Goal: Task Accomplishment & Management: Manage account settings

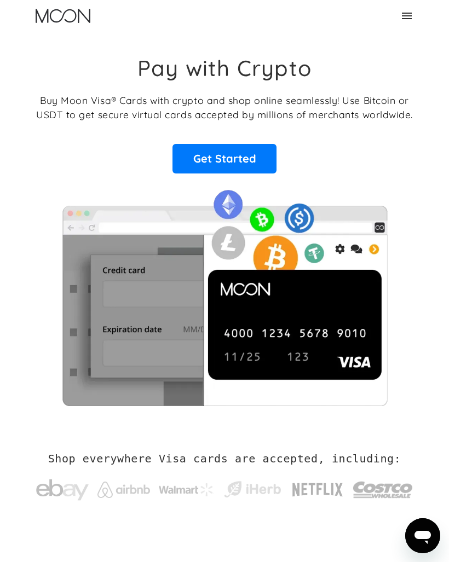
click at [402, 15] on icon at bounding box center [406, 15] width 13 height 13
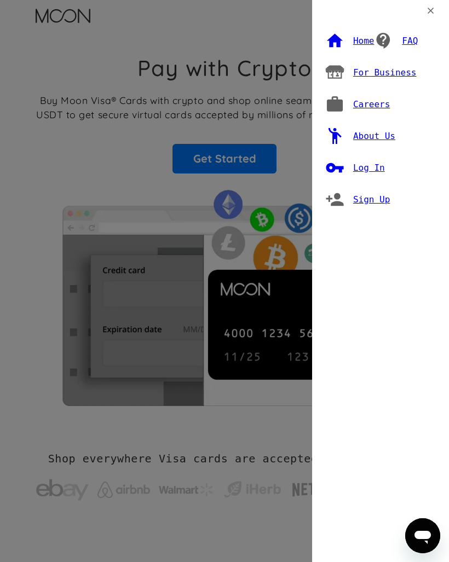
click at [370, 162] on div "Log In" at bounding box center [369, 167] width 32 height 11
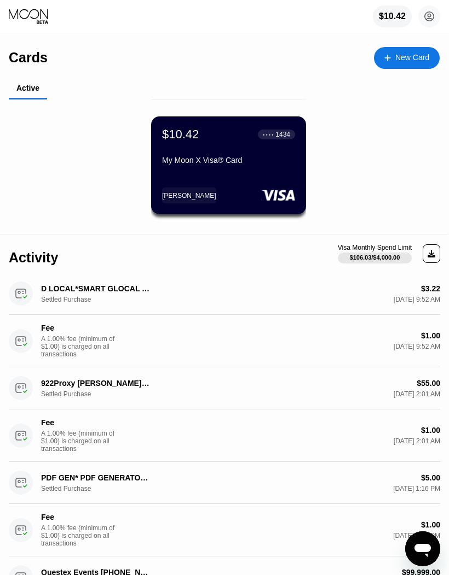
click at [270, 149] on div "$10.42 ● ● ● ● 1434 My Moon X Visa® Card" at bounding box center [228, 148] width 133 height 42
